Goal: Information Seeking & Learning: Learn about a topic

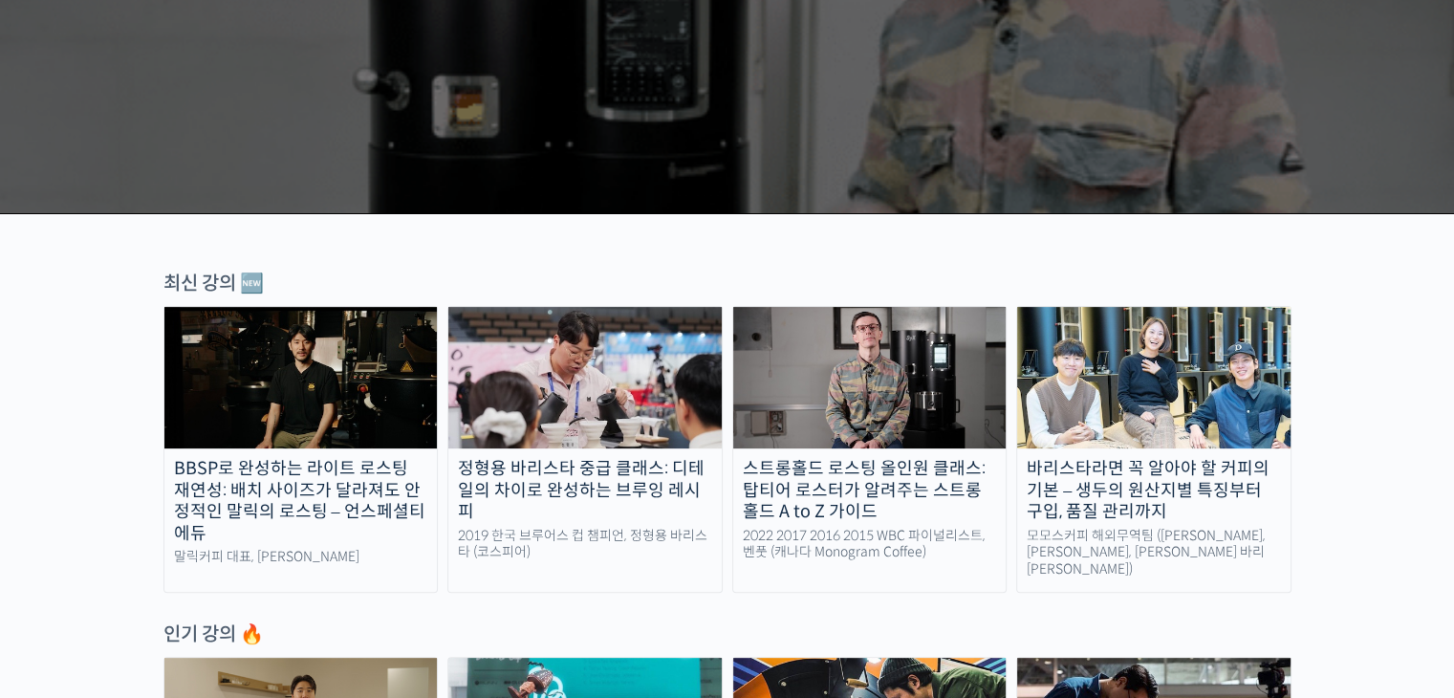
scroll to position [432, 0]
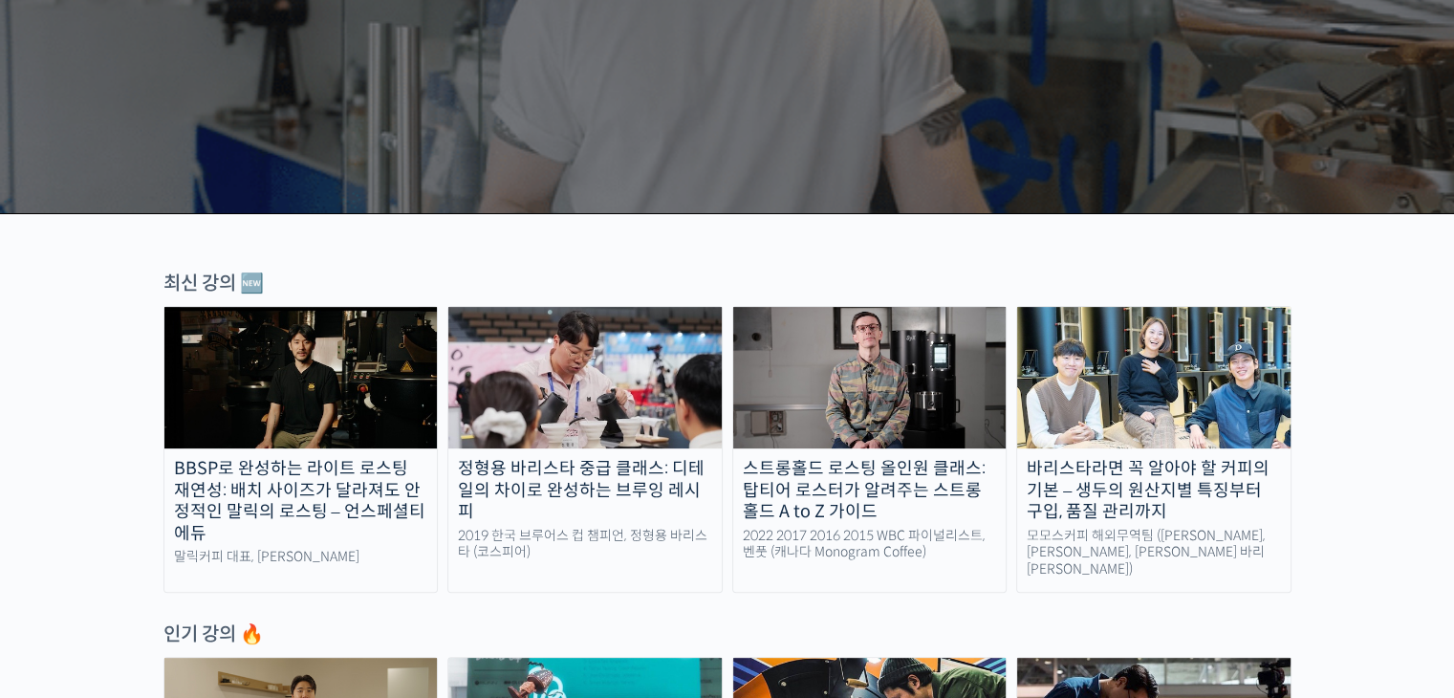
click at [1240, 482] on div "바리스타라면 꼭 알아야 할 커피의 기본 – 생두의 원산지별 특징부터 구입, 품질 관리까지" at bounding box center [1153, 490] width 273 height 65
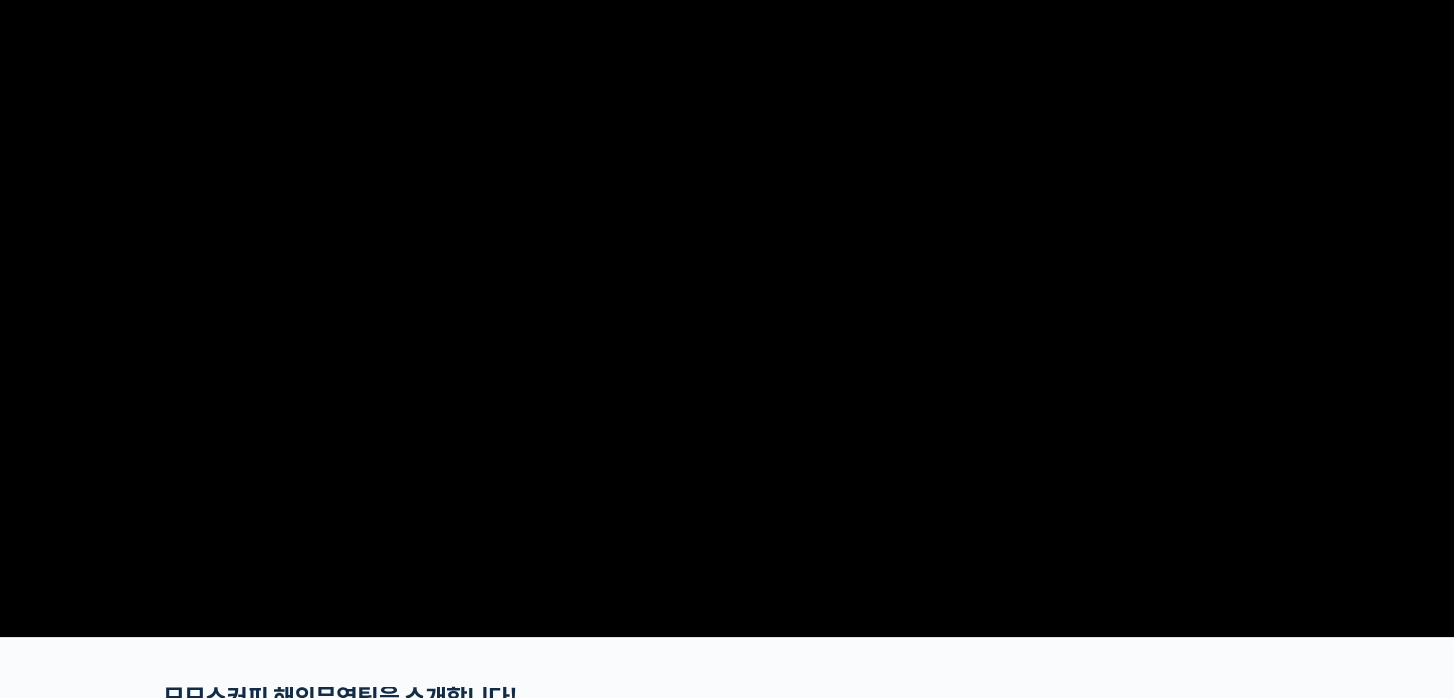
scroll to position [103, 0]
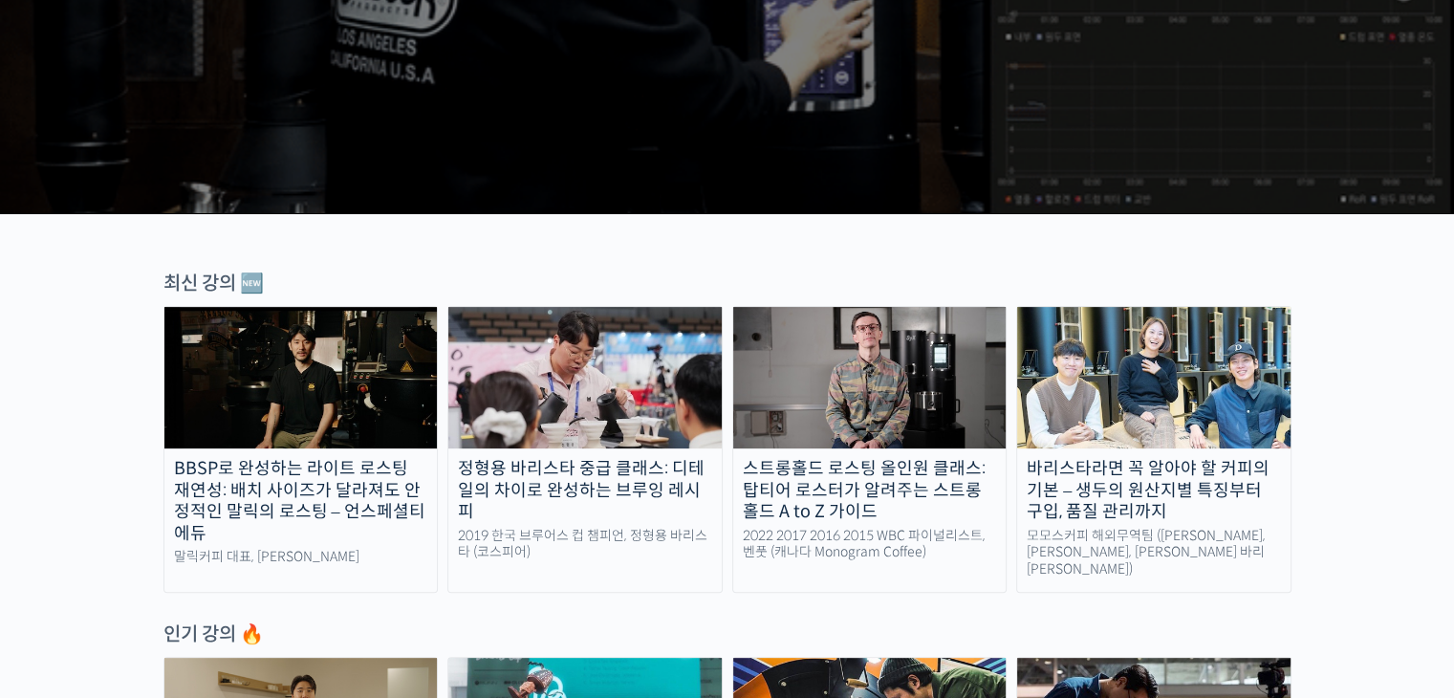
click at [1114, 411] on img at bounding box center [1153, 377] width 273 height 141
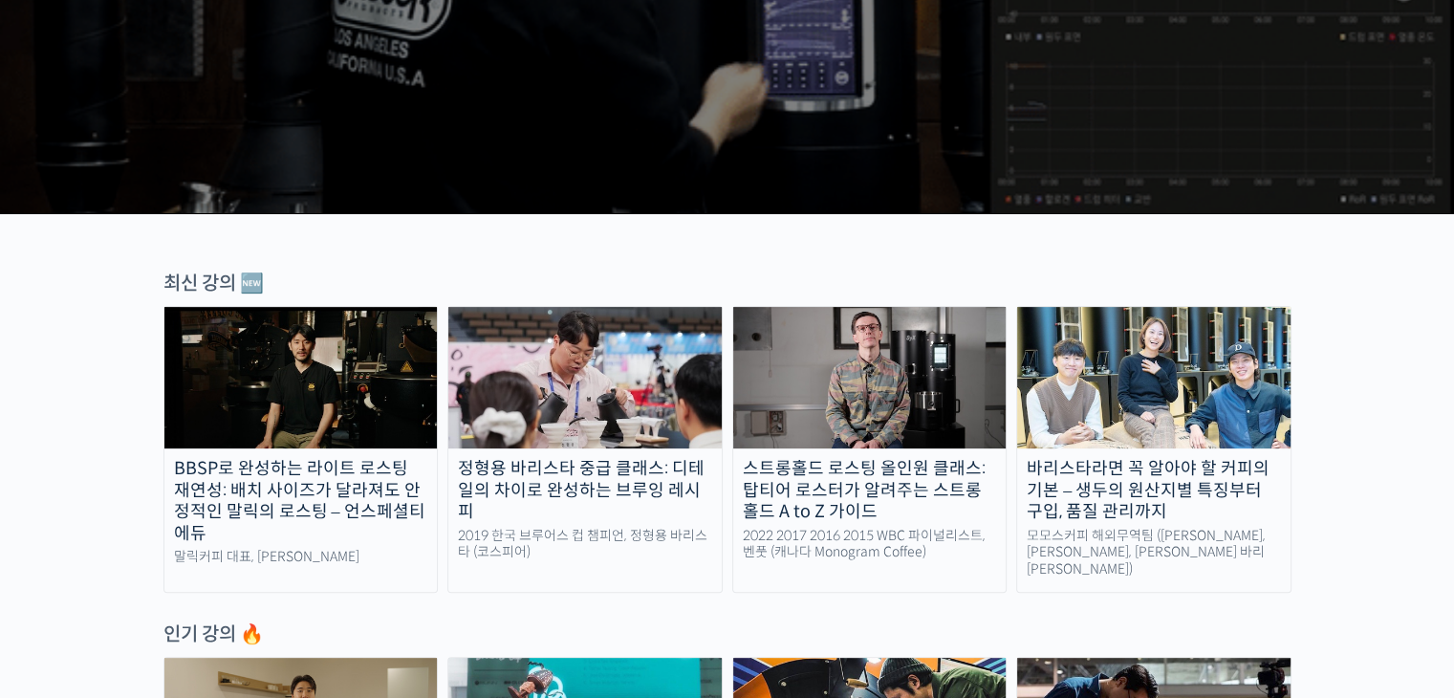
click at [592, 405] on img at bounding box center [584, 377] width 273 height 141
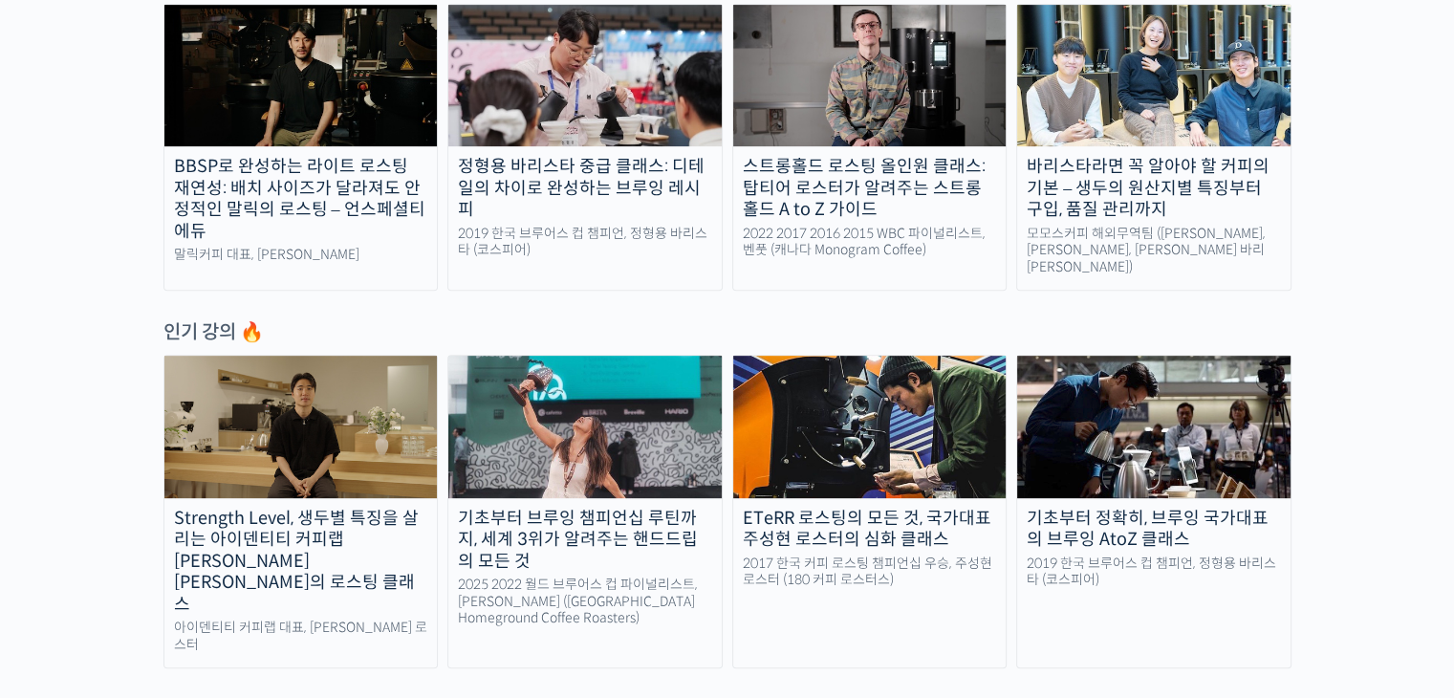
scroll to position [736, 0]
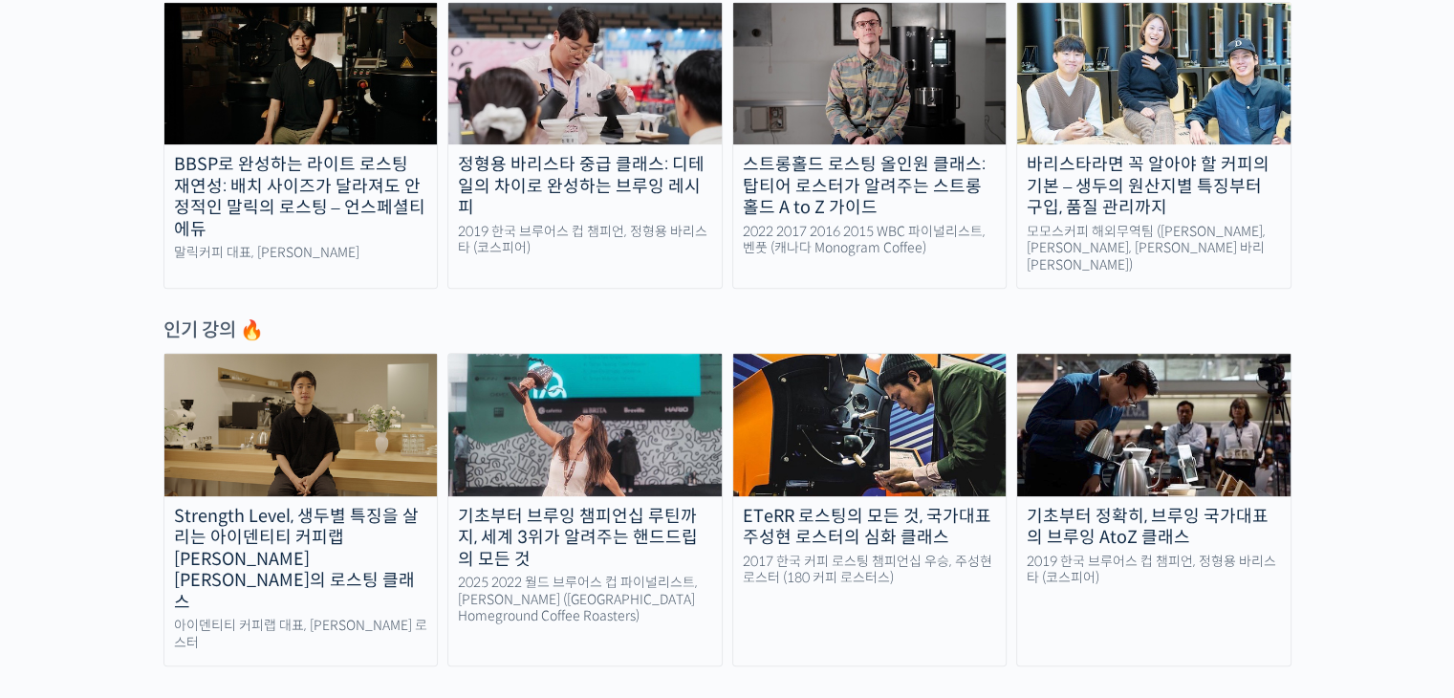
click at [607, 439] on img at bounding box center [584, 424] width 273 height 141
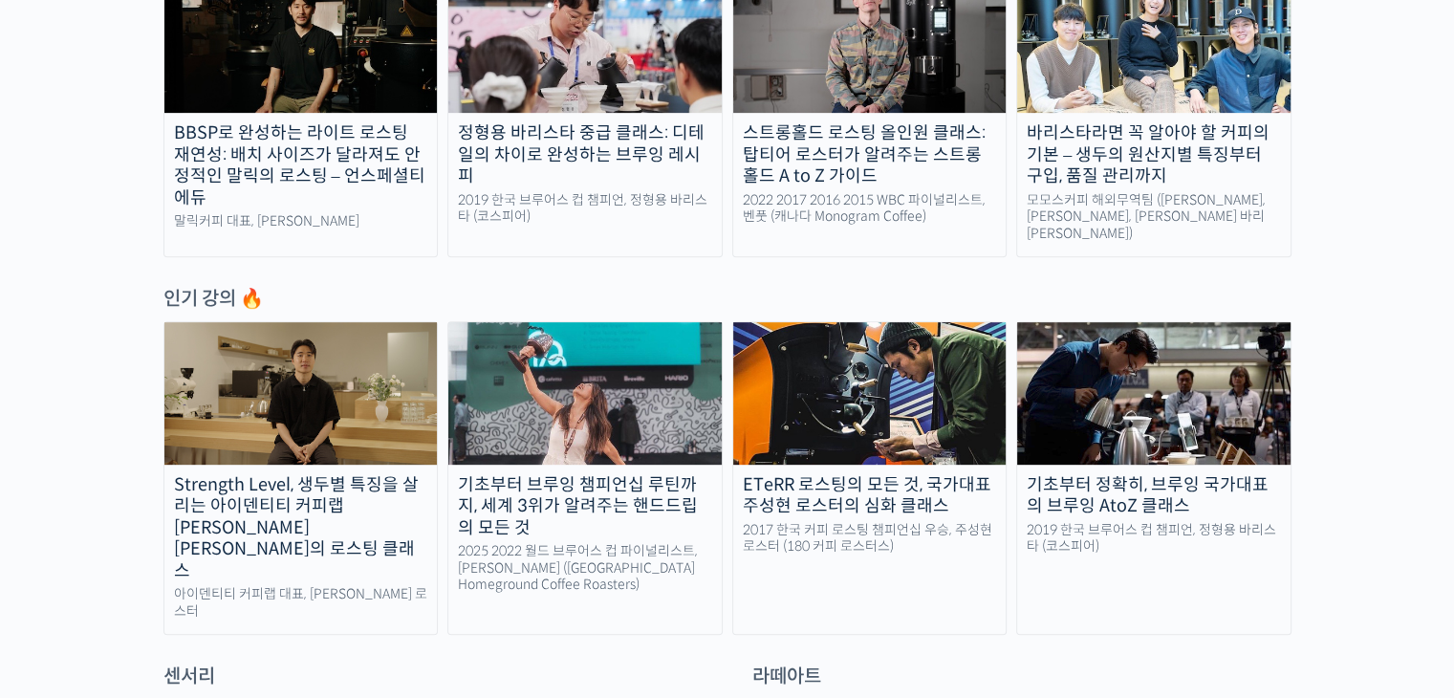
scroll to position [769, 0]
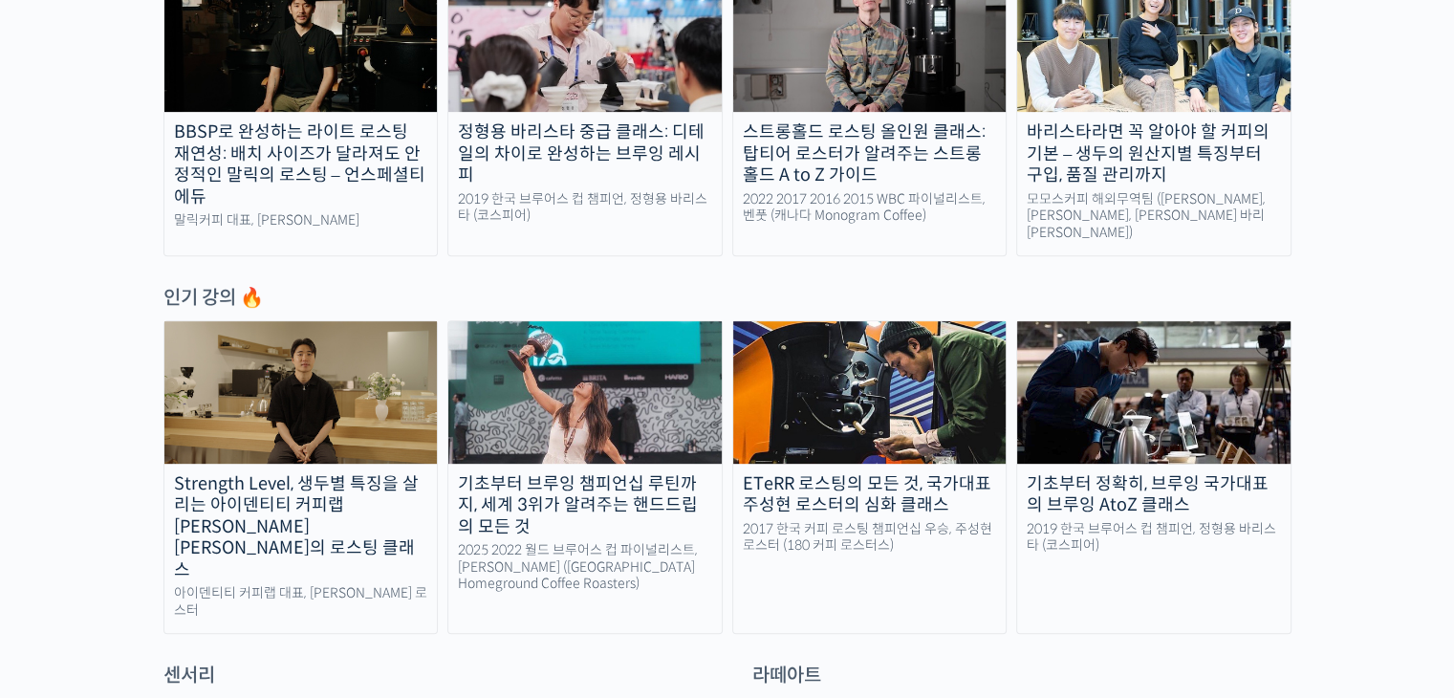
click at [1130, 418] on img at bounding box center [1153, 391] width 273 height 141
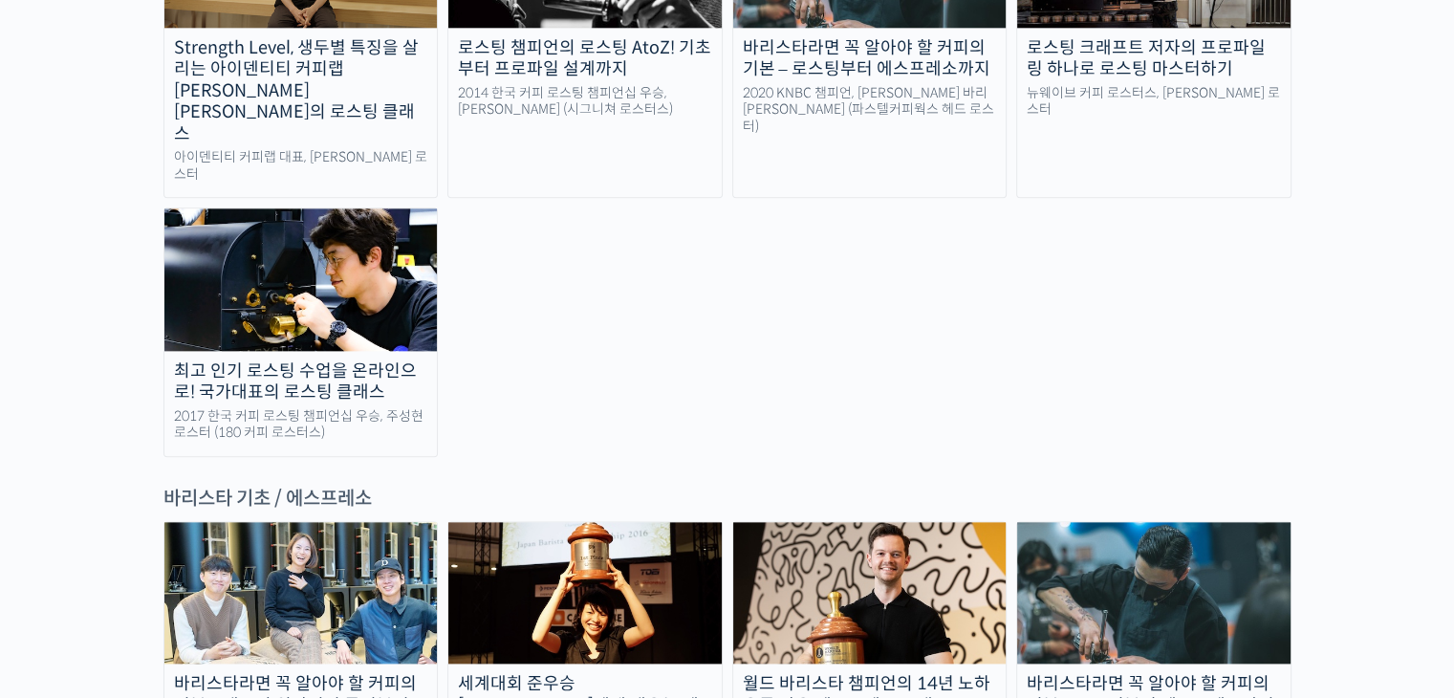
scroll to position [2514, 0]
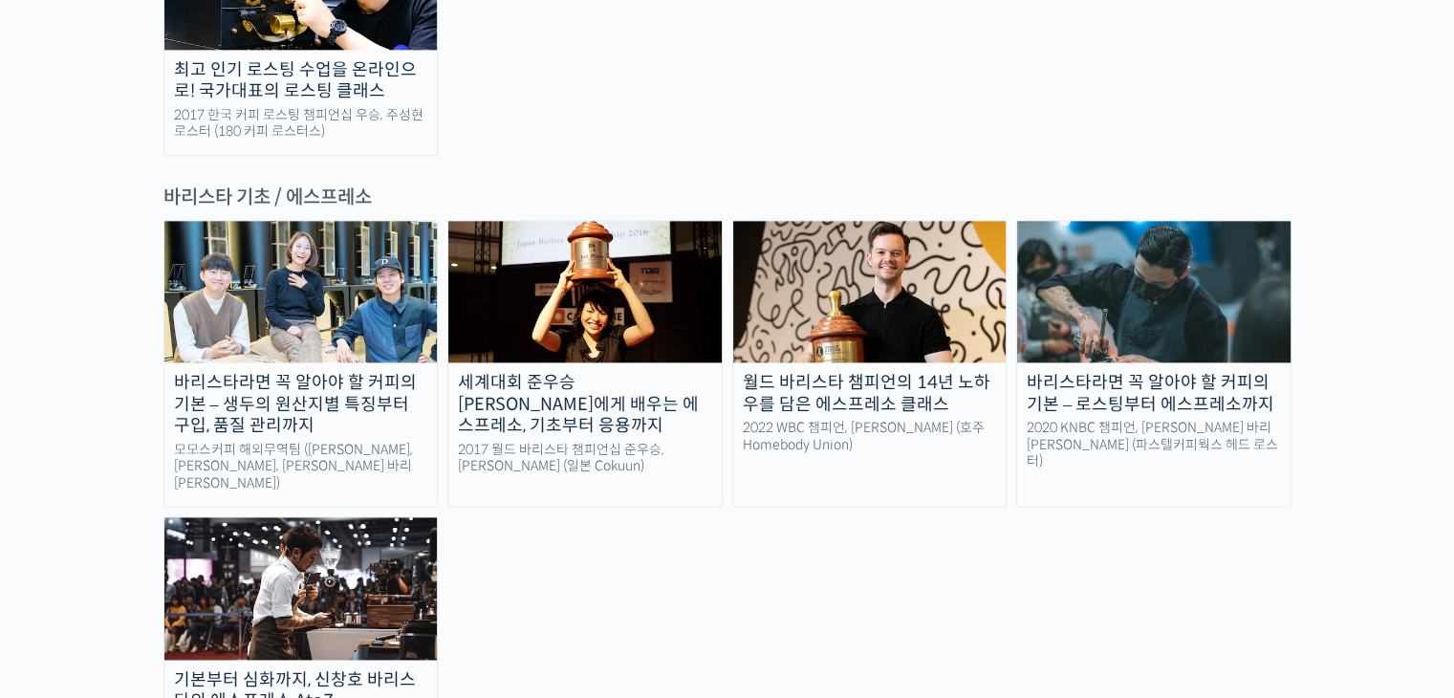
click at [1220, 223] on img at bounding box center [1153, 291] width 273 height 141
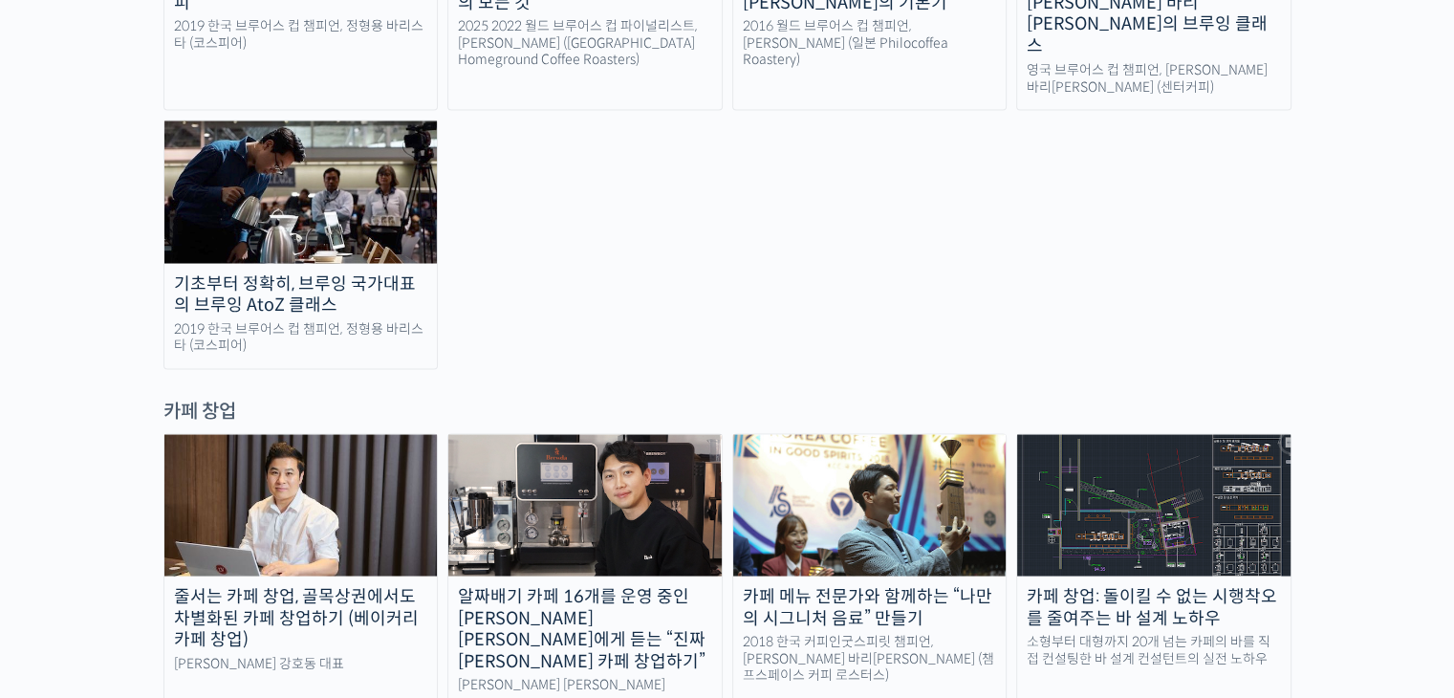
scroll to position [3566, 0]
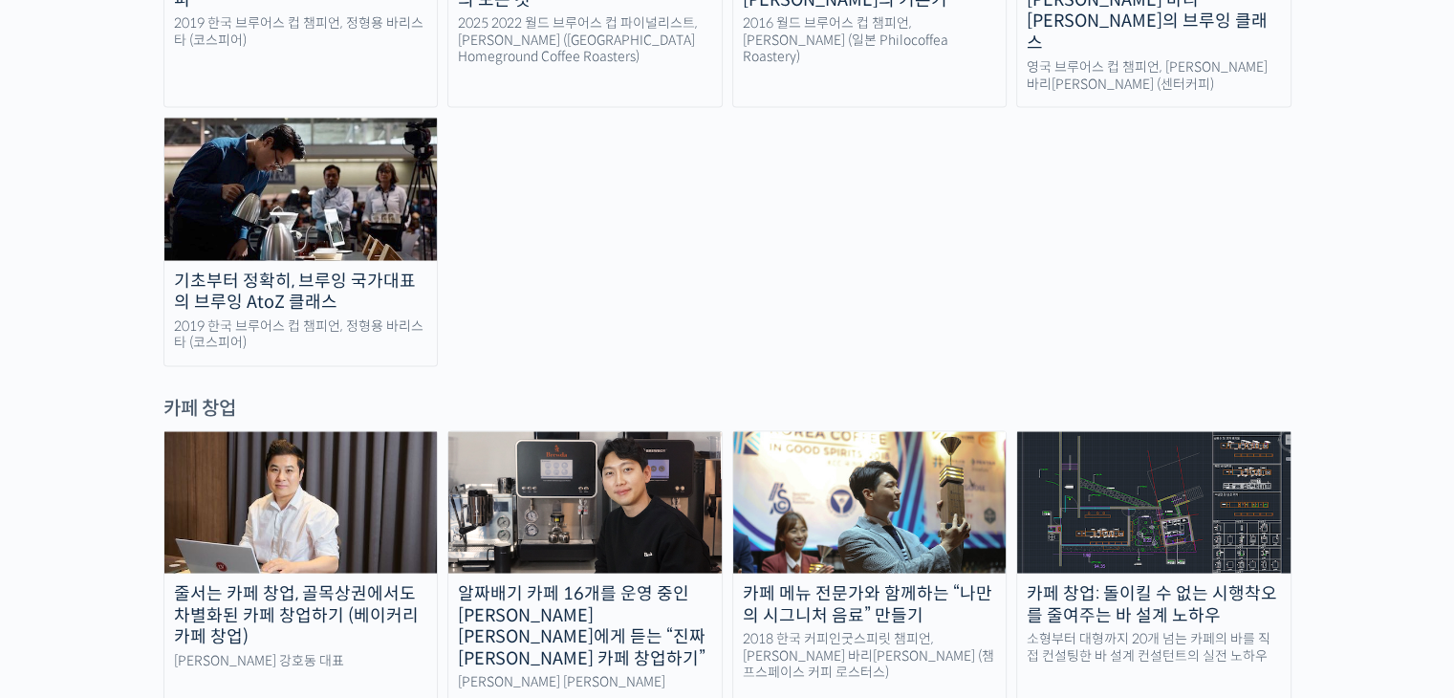
click at [1139, 431] on img at bounding box center [1153, 501] width 273 height 141
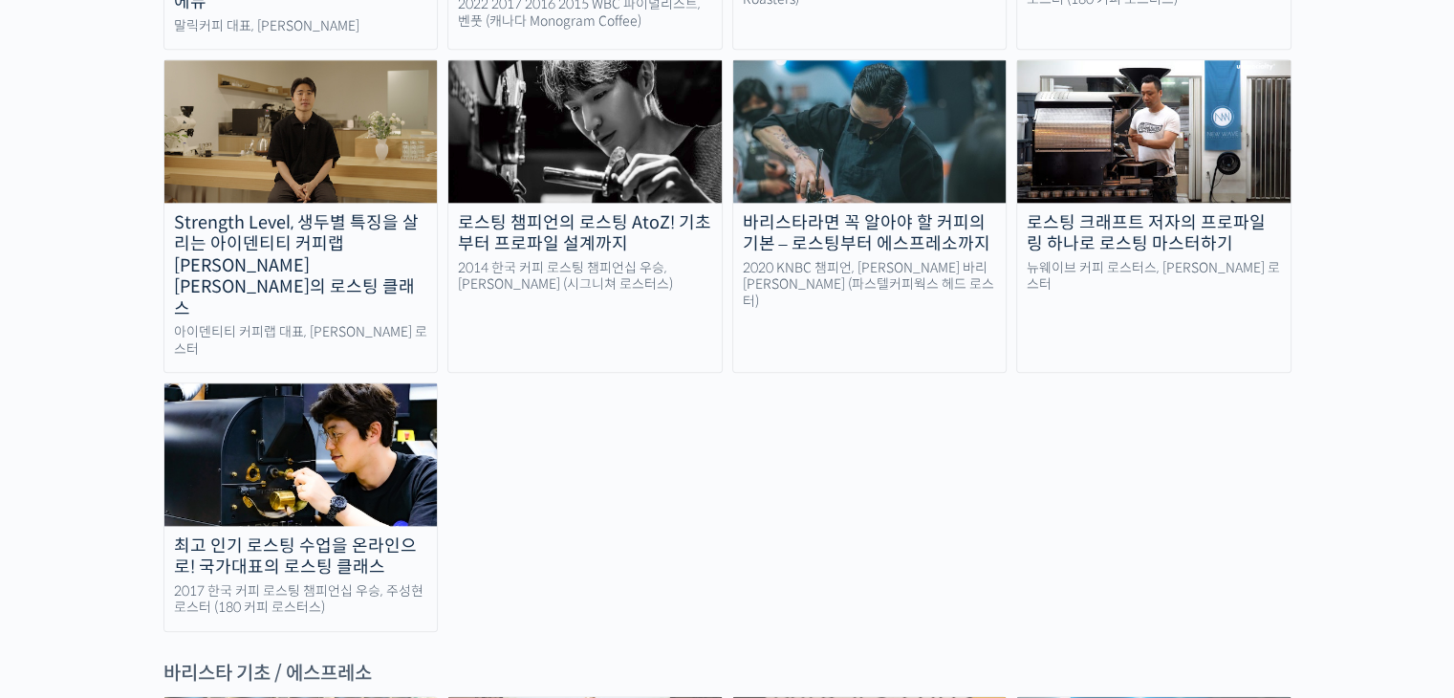
scroll to position [2017, 0]
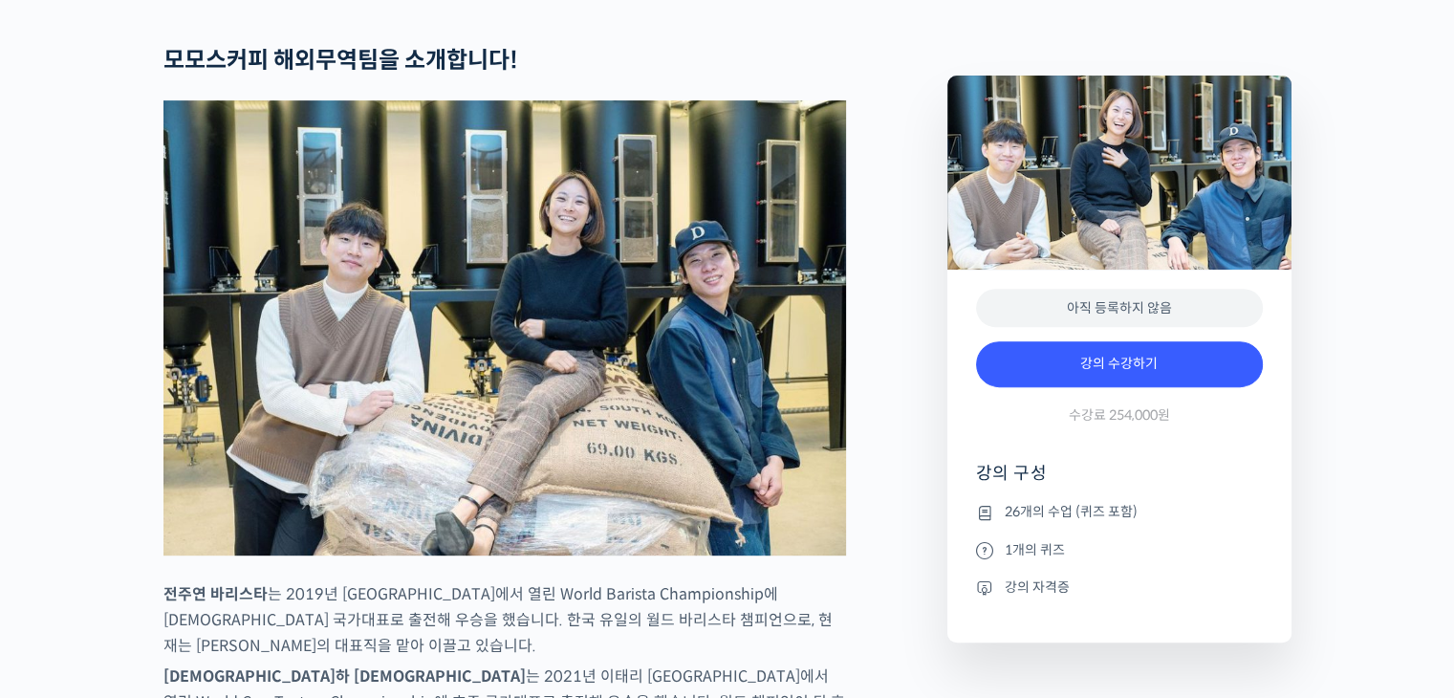
scroll to position [752, 0]
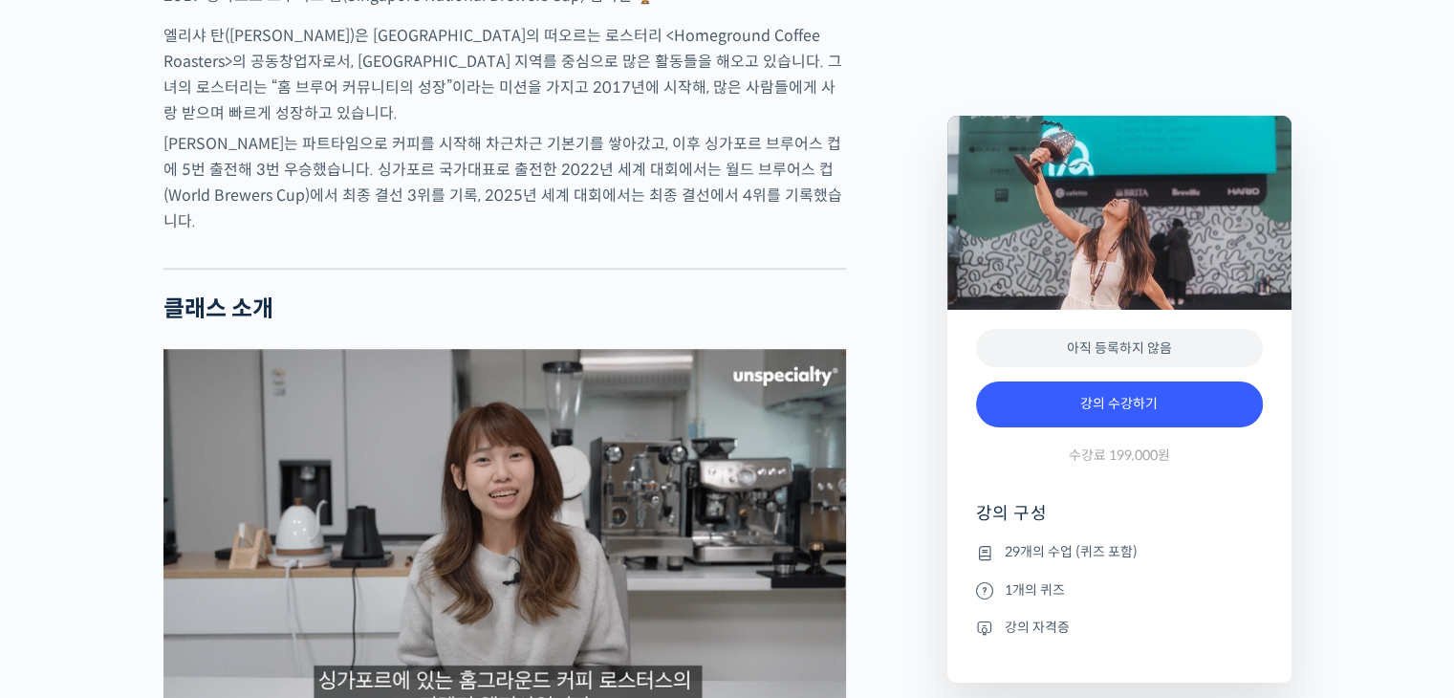
scroll to position [1713, 0]
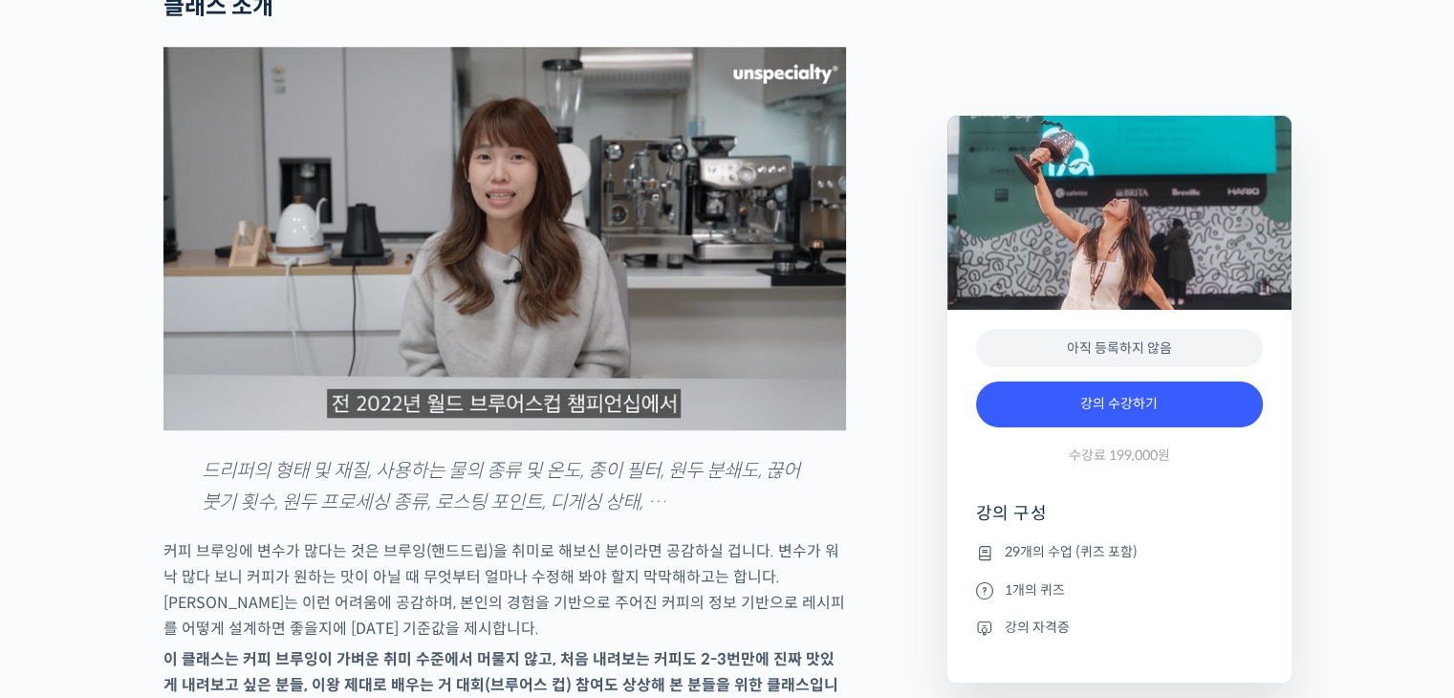
click at [618, 292] on img at bounding box center [504, 238] width 682 height 383
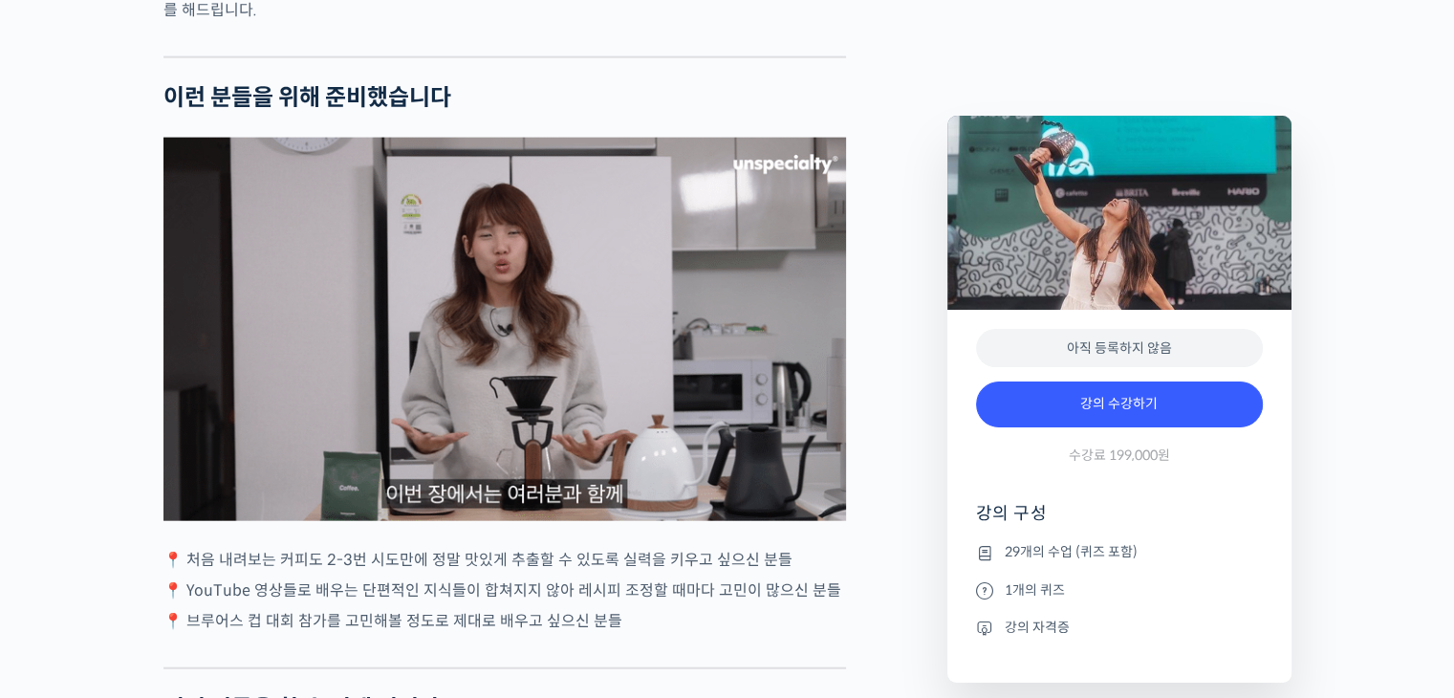
scroll to position [4468, 0]
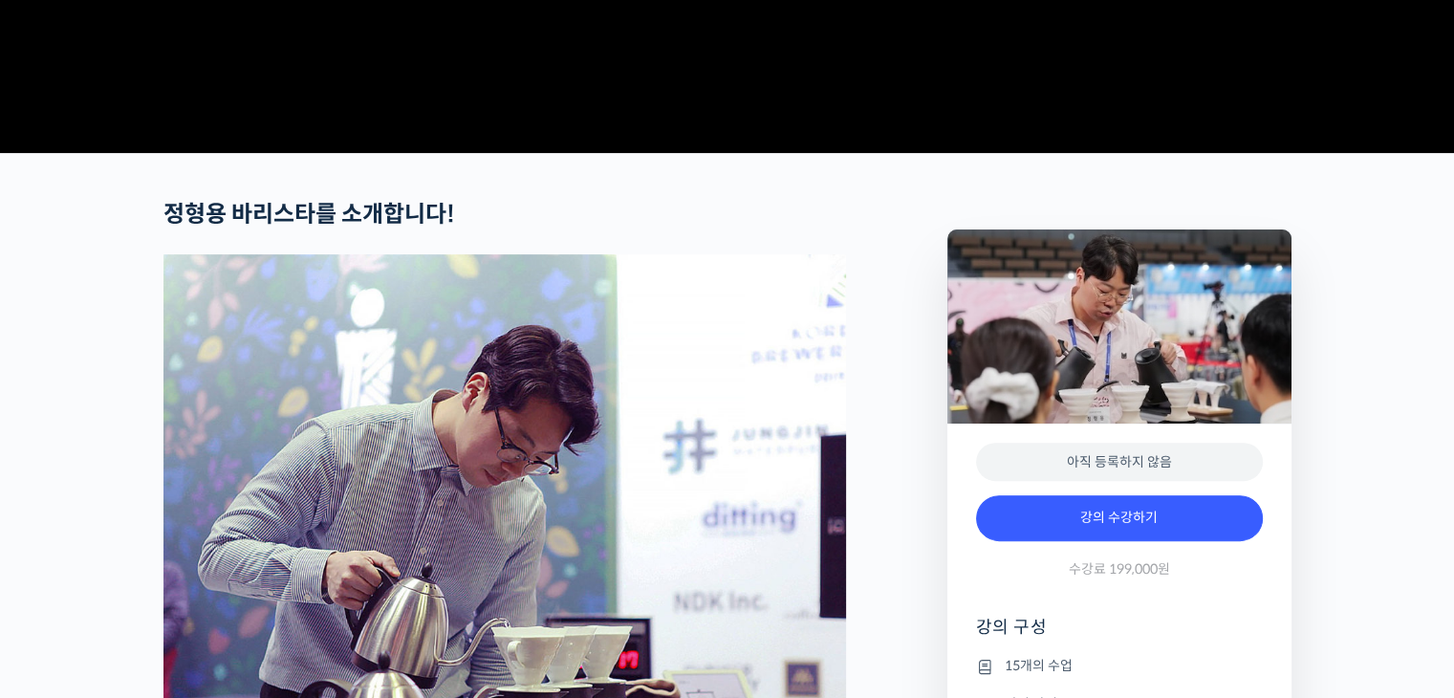
scroll to position [652, 0]
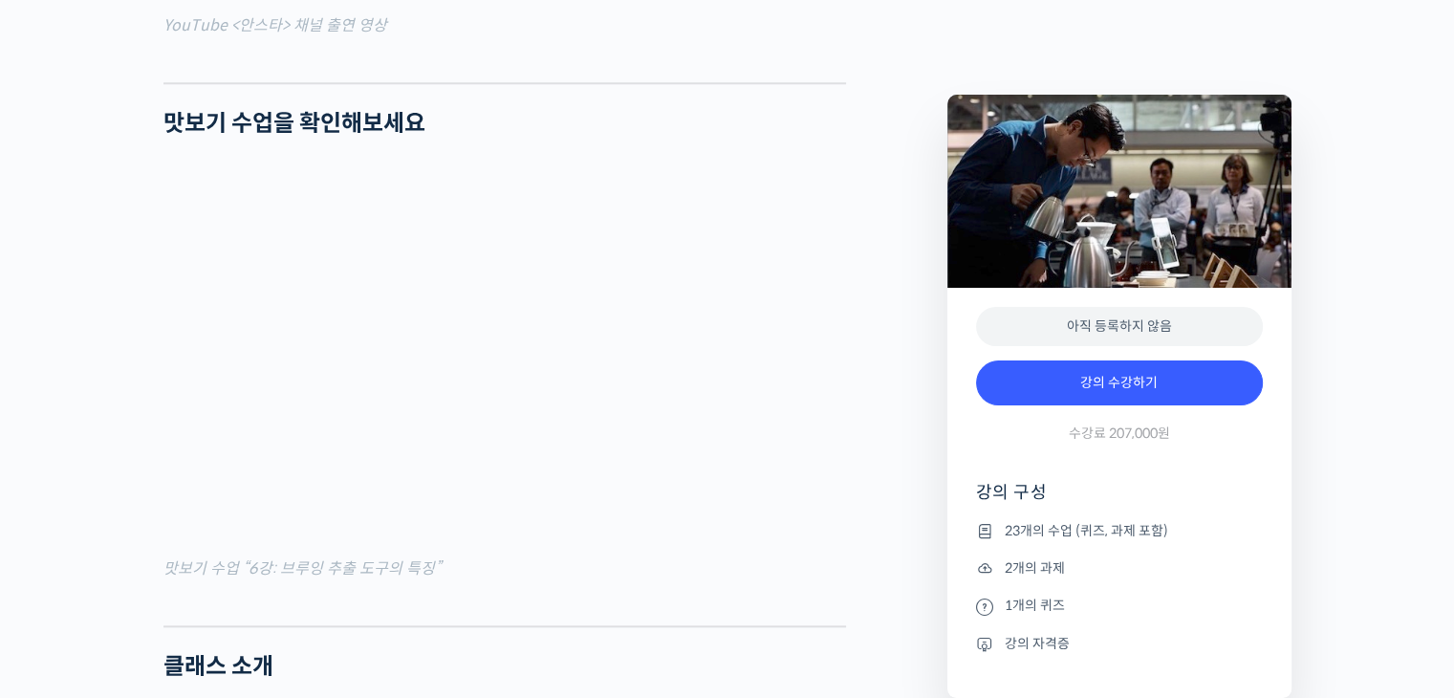
scroll to position [2013, 0]
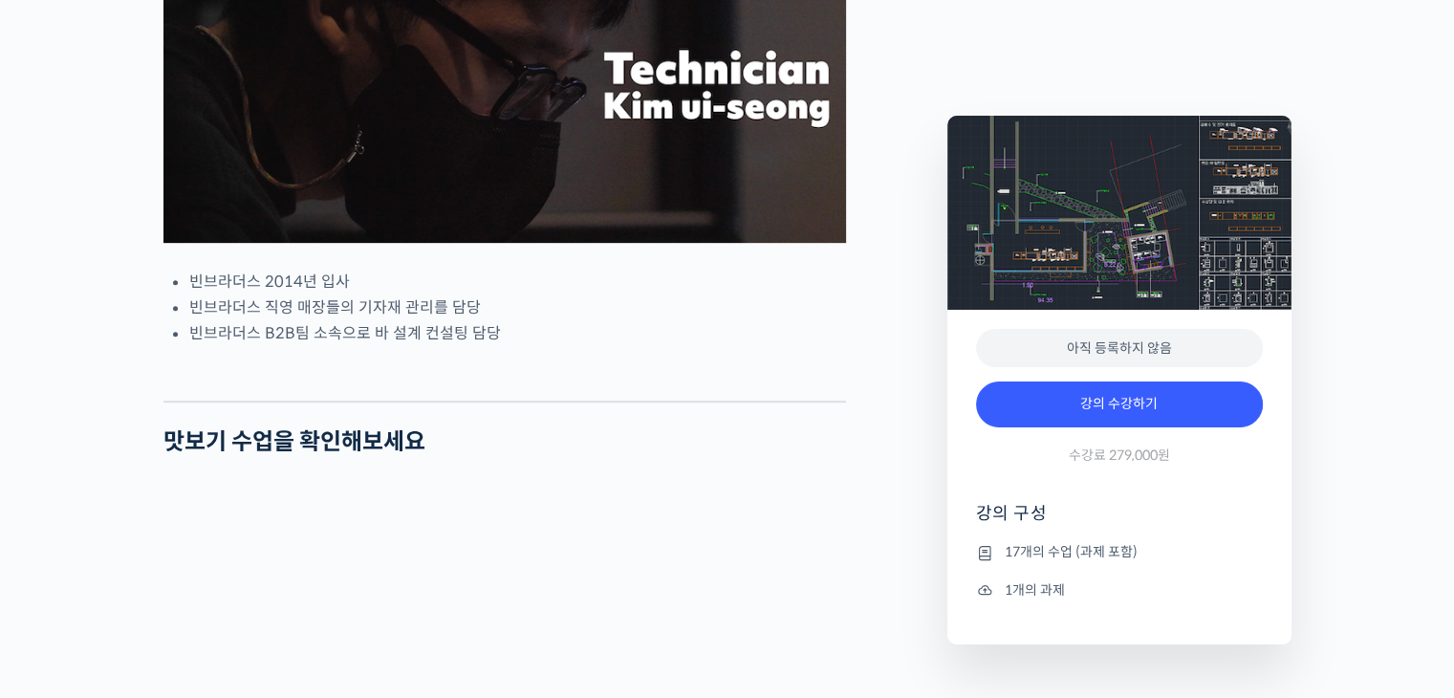
scroll to position [1308, 0]
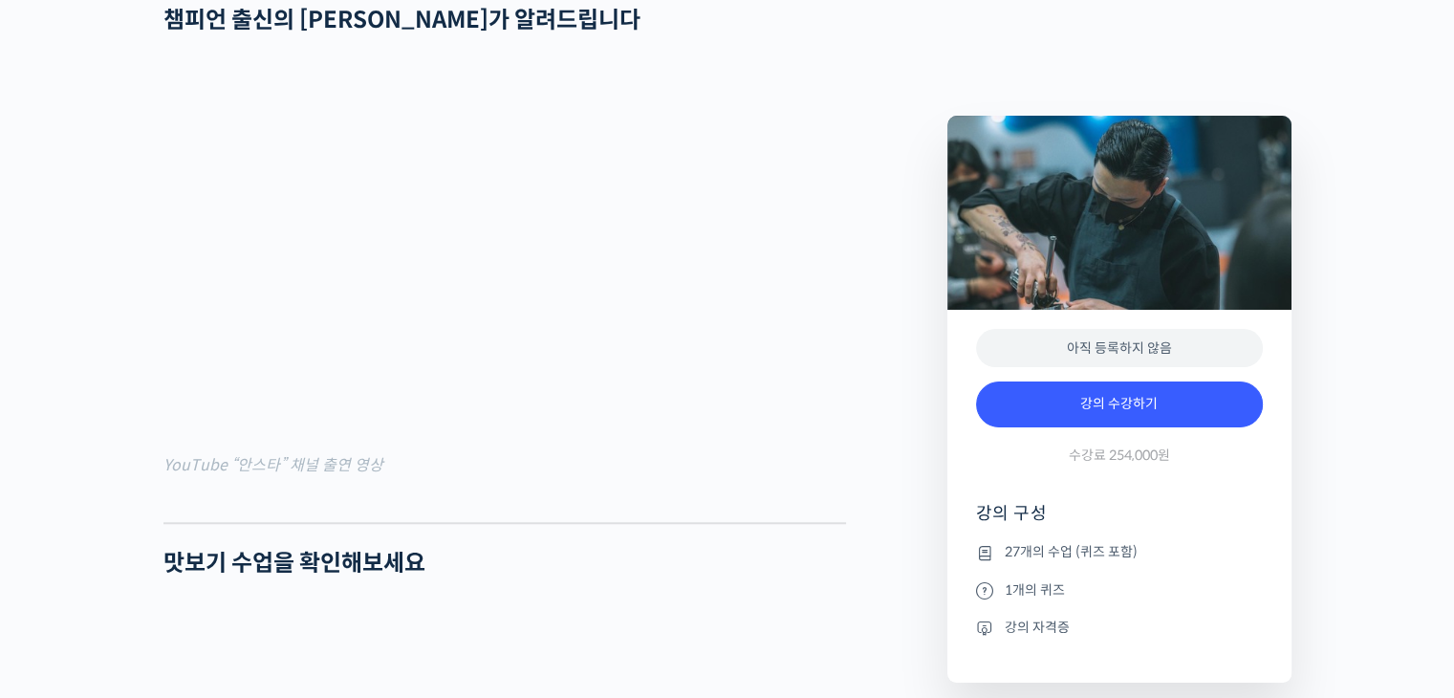
scroll to position [1514, 0]
